Goal: Task Accomplishment & Management: Manage account settings

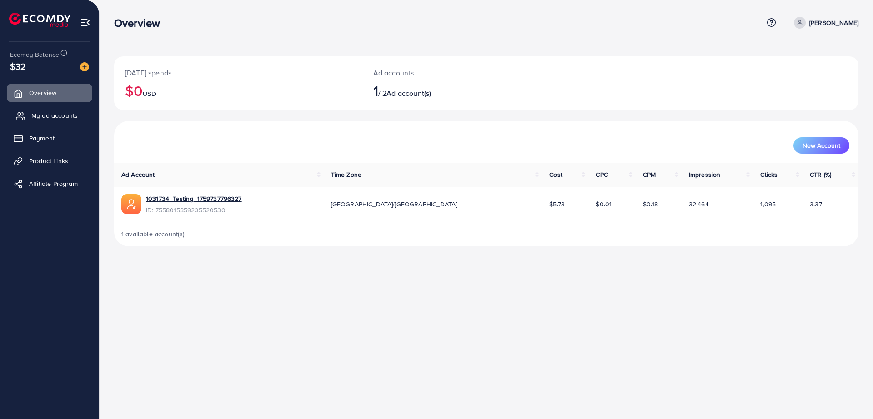
click at [76, 115] on span "My ad accounts" at bounding box center [54, 115] width 46 height 9
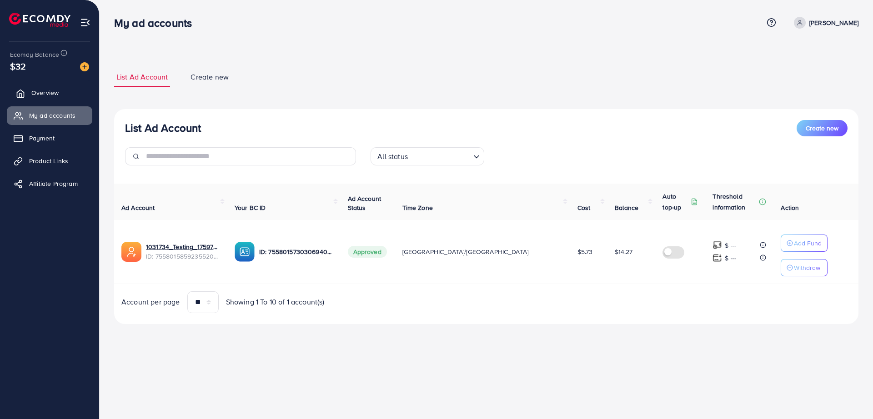
click at [55, 90] on span "Overview" at bounding box center [44, 92] width 27 height 9
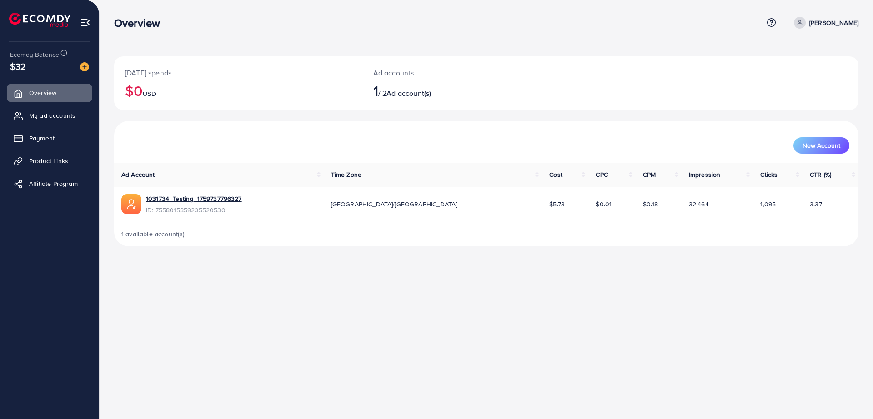
click at [400, 77] on p "Ad accounts" at bounding box center [455, 72] width 164 height 11
click at [411, 104] on div "Ad accounts 1 / 2 Ad account(s)" at bounding box center [455, 83] width 186 height 54
click at [552, 116] on div "[DATE] spends $0 USD Ad accounts 1 / 2 Ad account(s)" at bounding box center [486, 88] width 744 height 65
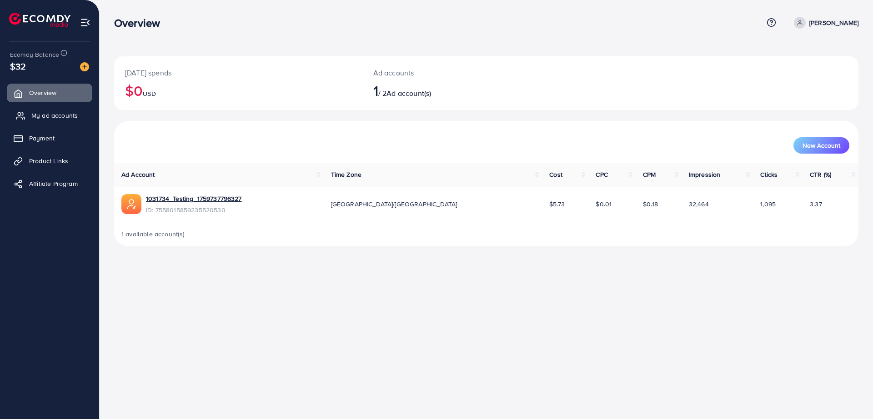
click at [67, 115] on span "My ad accounts" at bounding box center [54, 115] width 46 height 9
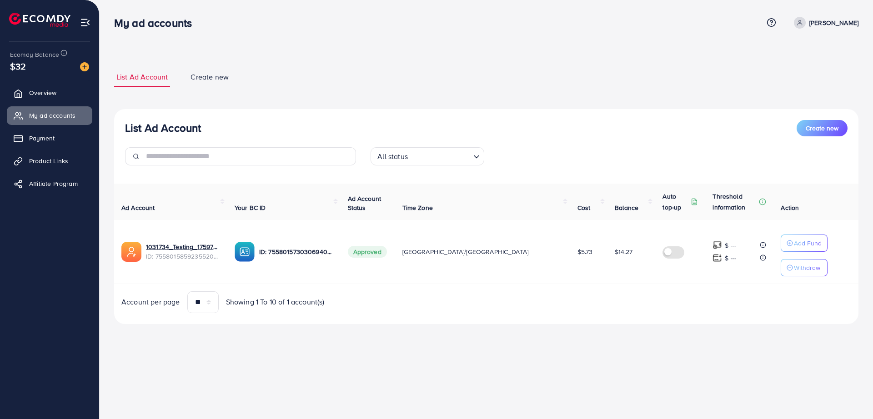
click at [387, 85] on ul "List Ad Account Create new" at bounding box center [486, 77] width 744 height 20
click at [39, 20] on img at bounding box center [39, 20] width 61 height 14
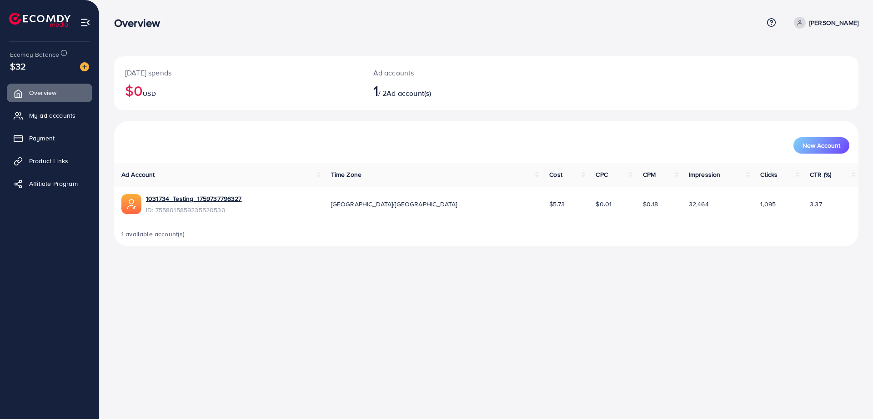
click at [409, 46] on div "[DATE] spends $0 USD Ad accounts 1 / 2 Ad account(s) New Account Ad Account Tim…" at bounding box center [486, 130] width 773 height 261
